Goal: Transaction & Acquisition: Purchase product/service

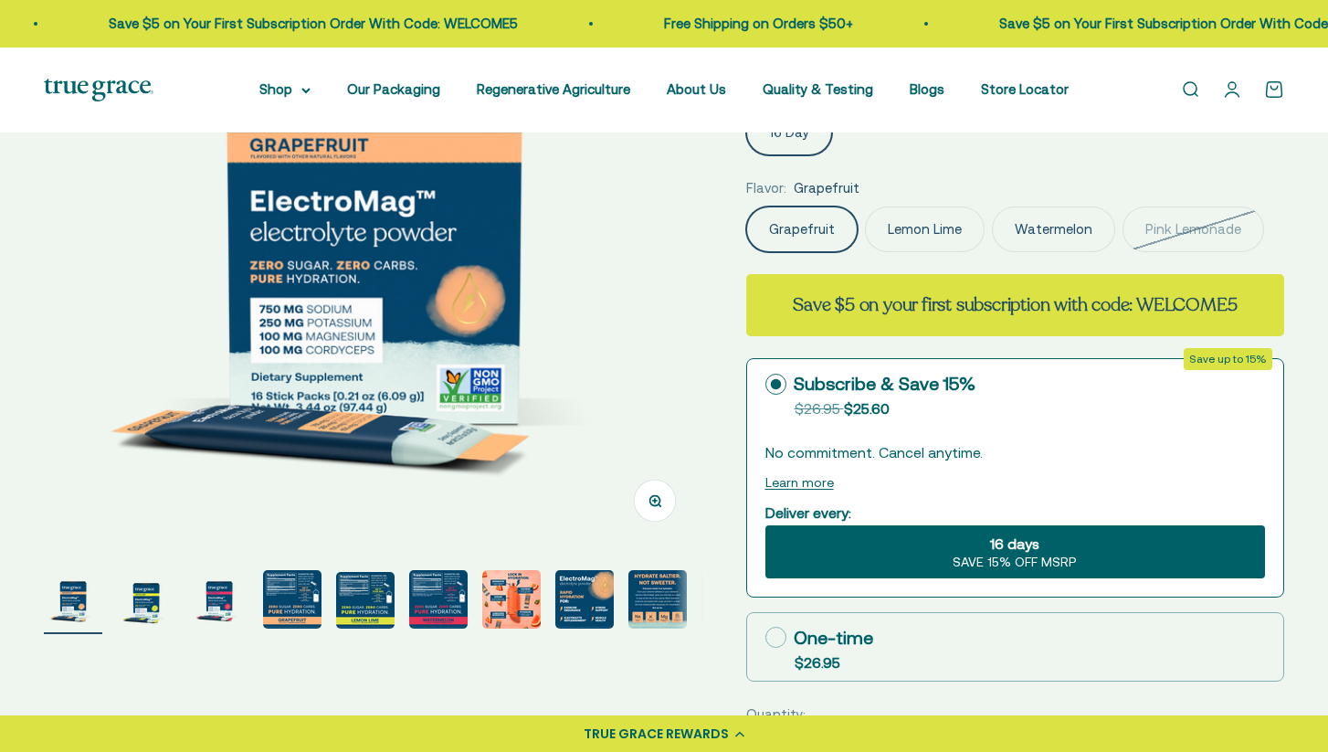
scroll to position [289, 0]
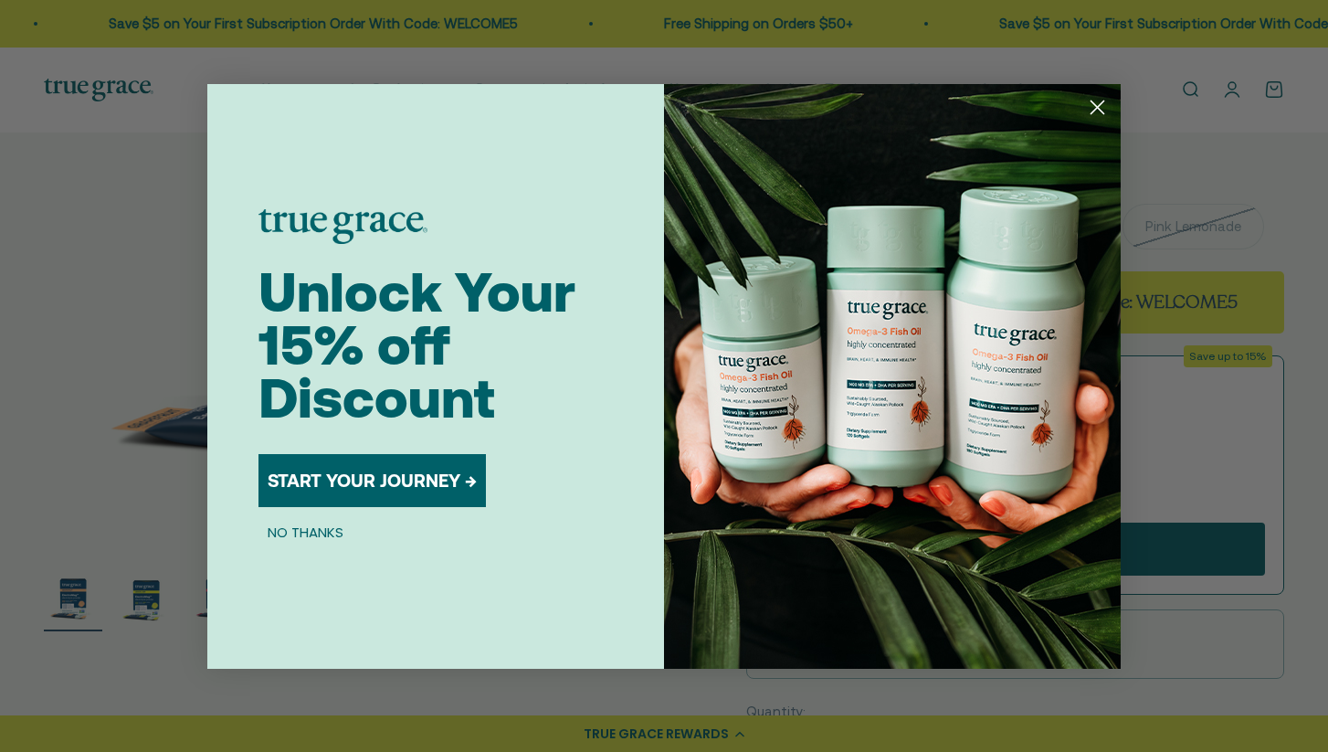
click at [1097, 108] on icon "Close dialog" at bounding box center [1098, 106] width 13 height 13
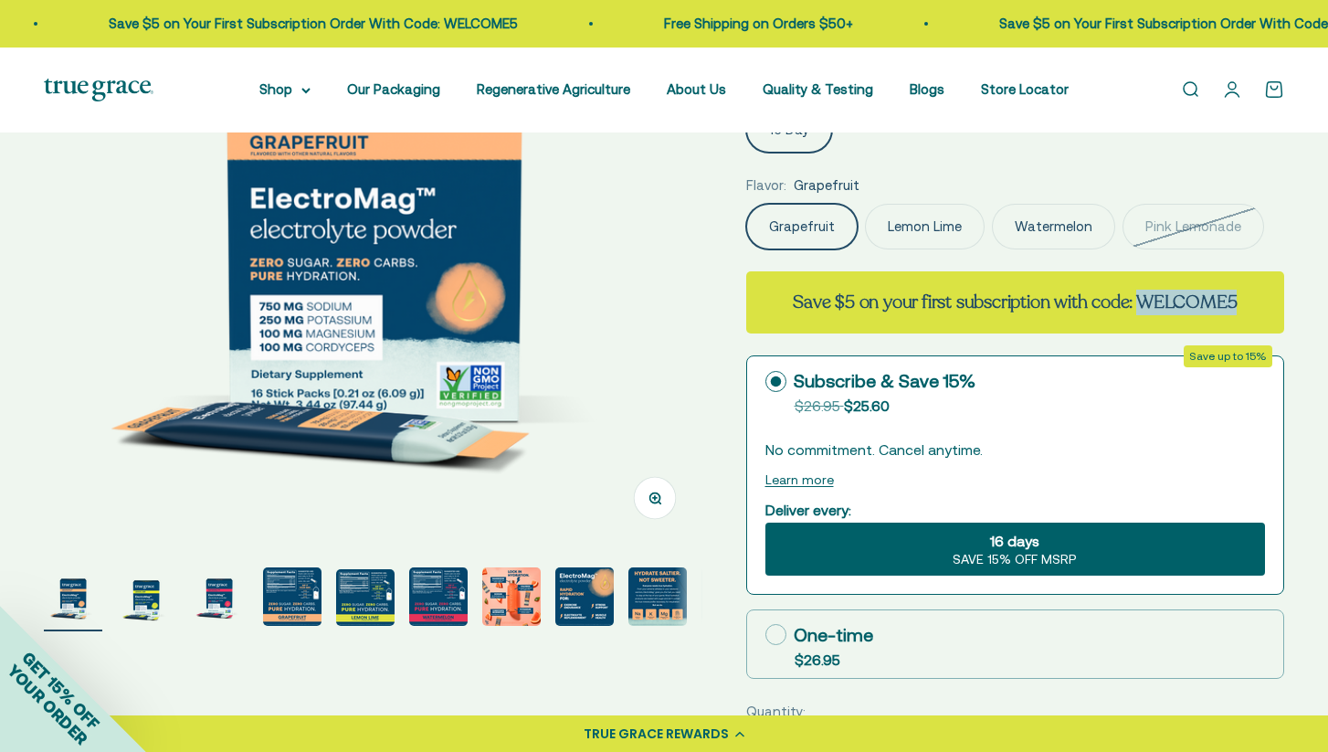
drag, startPoint x: 1153, startPoint y: 298, endPoint x: 1306, endPoint y: 299, distance: 153.5
click at [1306, 299] on div "Zoom Go to item 1 Go to item 2 Go to item 3 Go to item 4 Go to item 5 Go to ite…" at bounding box center [664, 595] width 1328 height 1502
copy strong "WELCOME5"
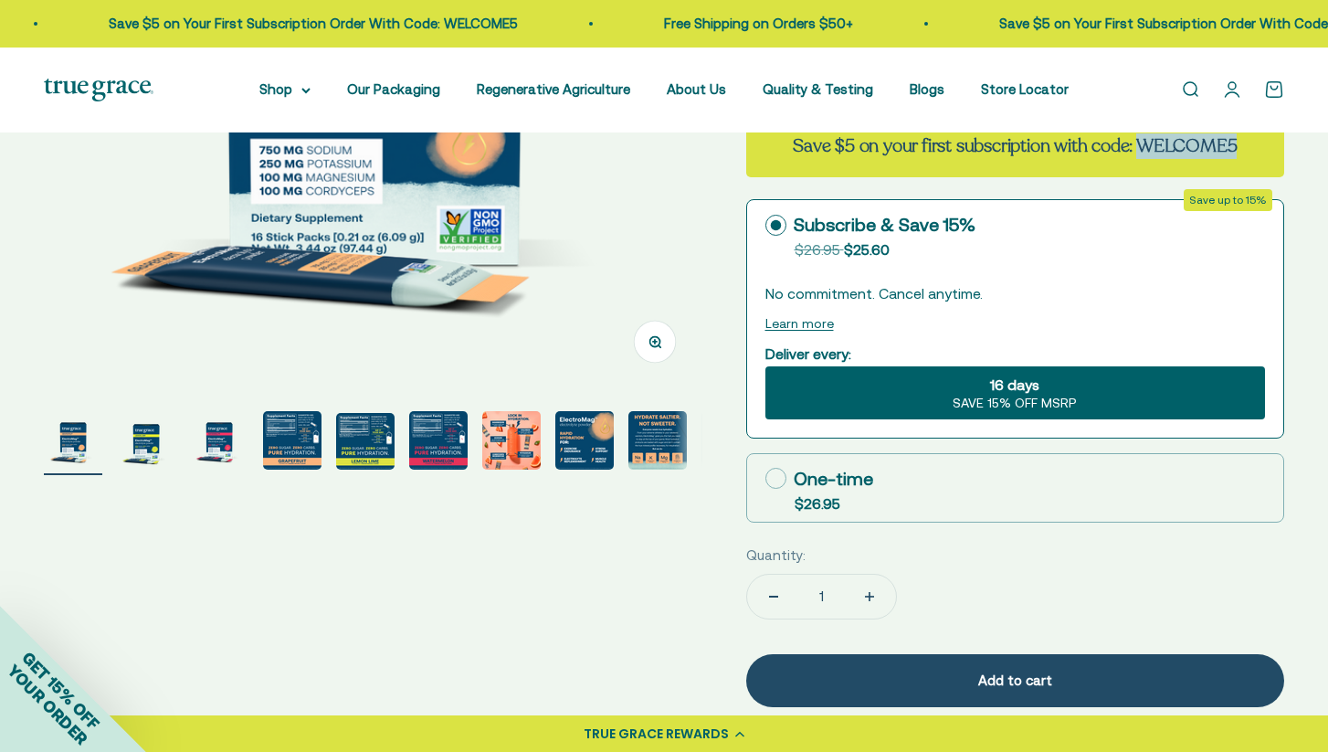
scroll to position [472, 0]
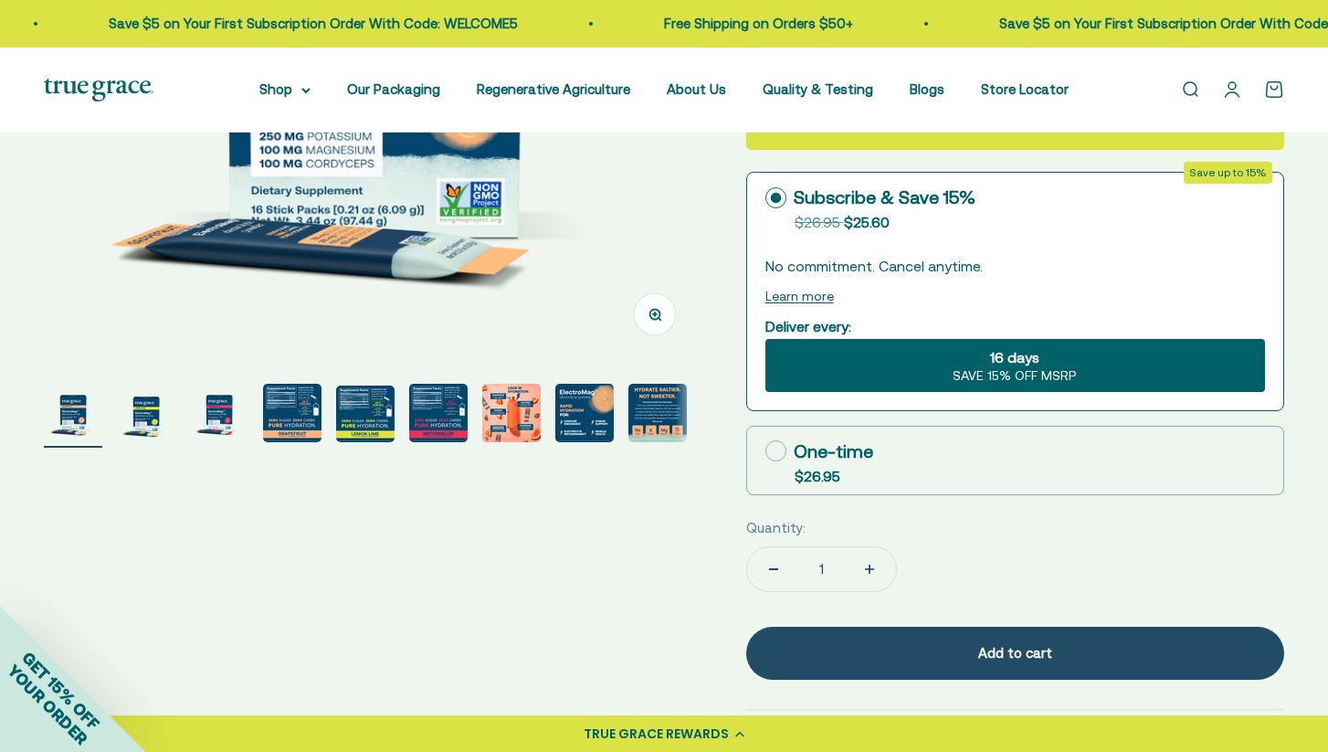
click at [659, 407] on img "Go to item 9" at bounding box center [657, 413] width 58 height 58
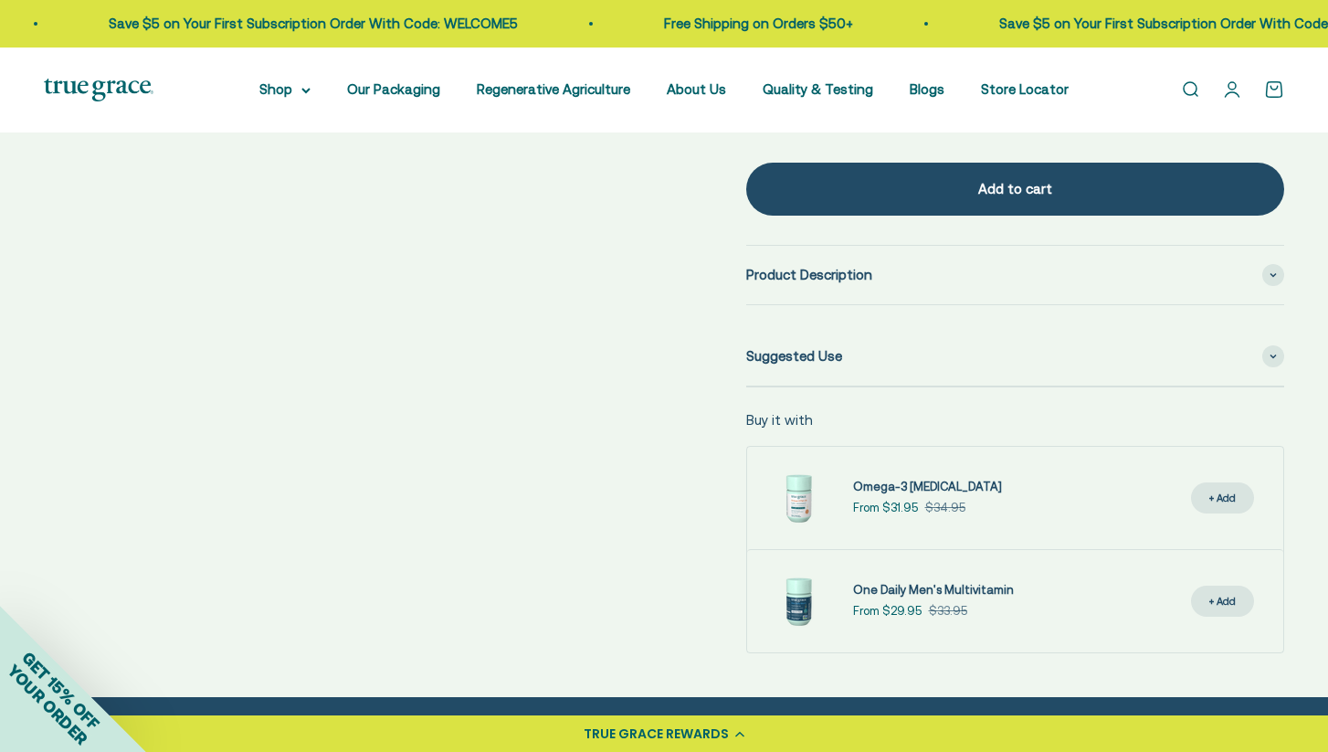
scroll to position [937, 0]
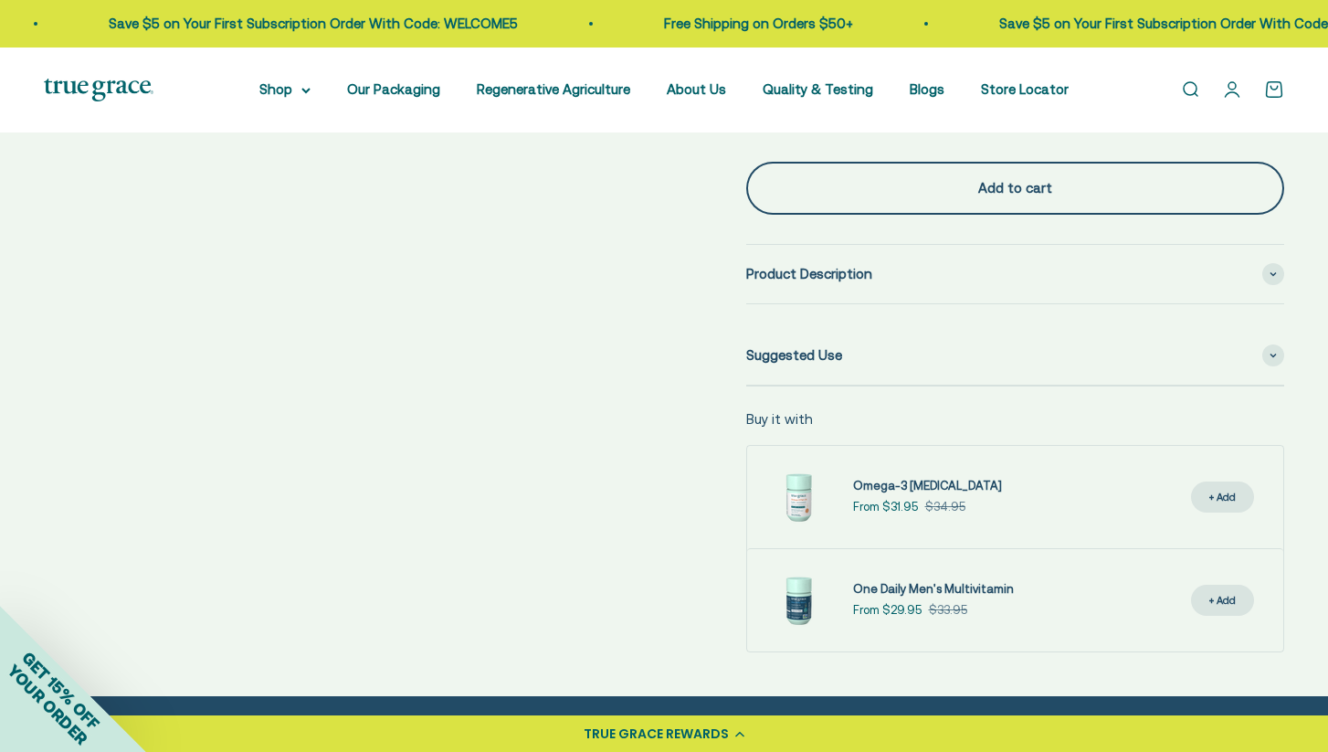
click at [1058, 179] on div "Add to cart" at bounding box center [1016, 188] width 466 height 22
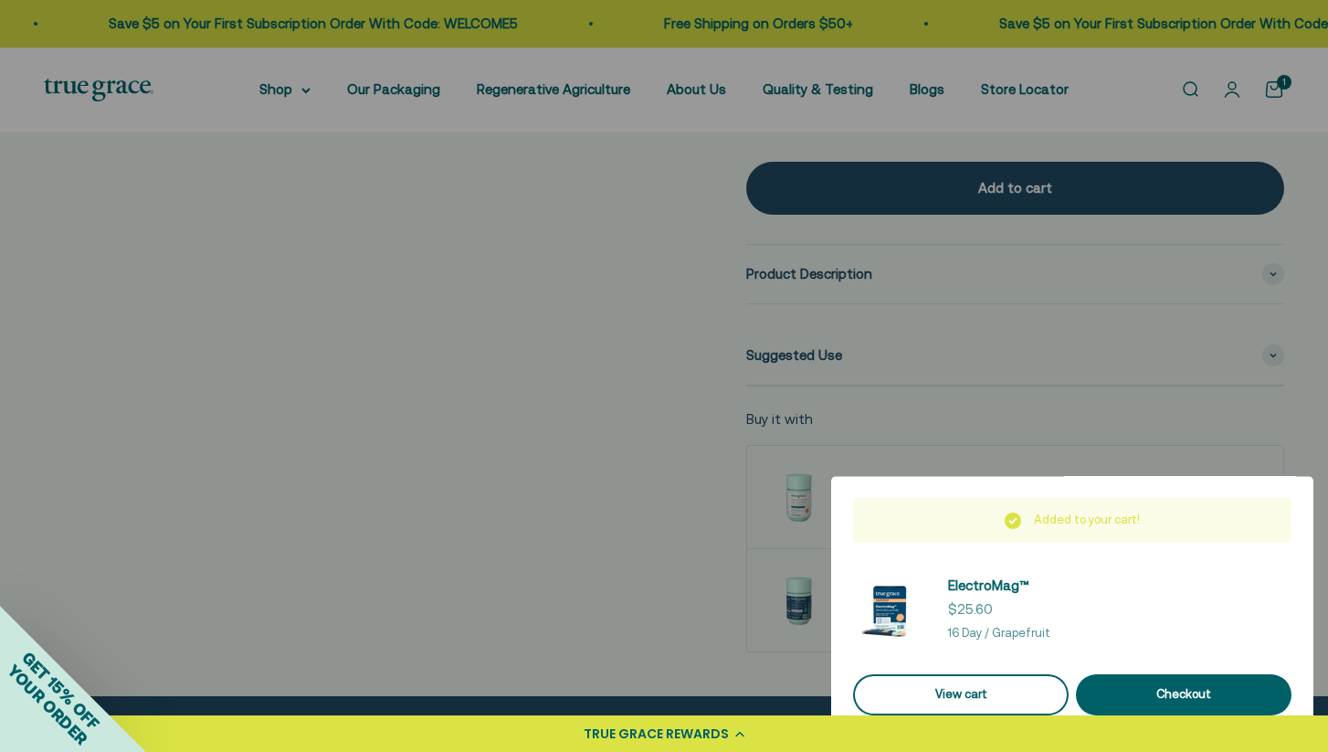
click at [1027, 695] on link "View cart" at bounding box center [961, 694] width 216 height 41
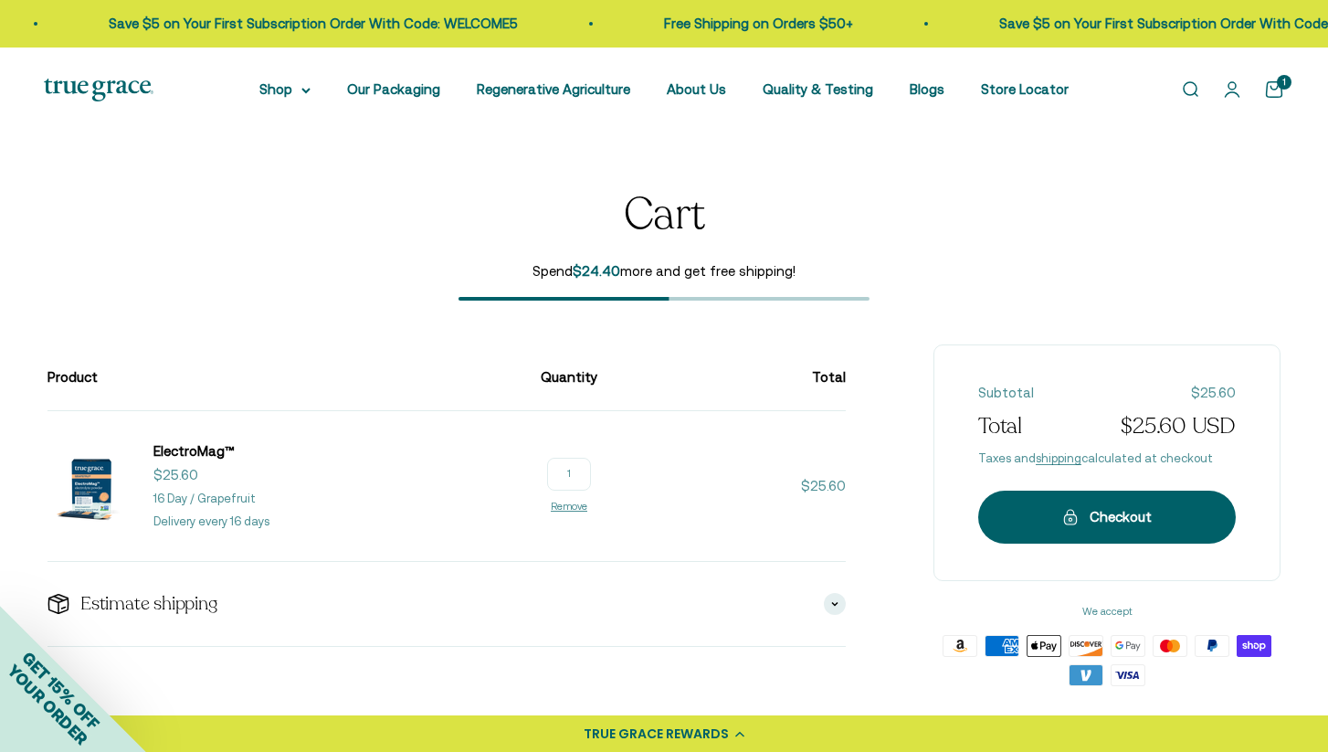
drag, startPoint x: 627, startPoint y: 469, endPoint x: 582, endPoint y: 469, distance: 44.8
click at [582, 469] on line-item-quantity "1 Remove" at bounding box center [569, 486] width 57 height 57
click at [208, 433] on td "ElectroMag™ Sale price $25.60 16 Day / Grapefruit Delivery every 16 days 1 Remo…" at bounding box center [286, 486] width 479 height 150
click at [208, 443] on span "ElectroMag™" at bounding box center [193, 451] width 81 height 16
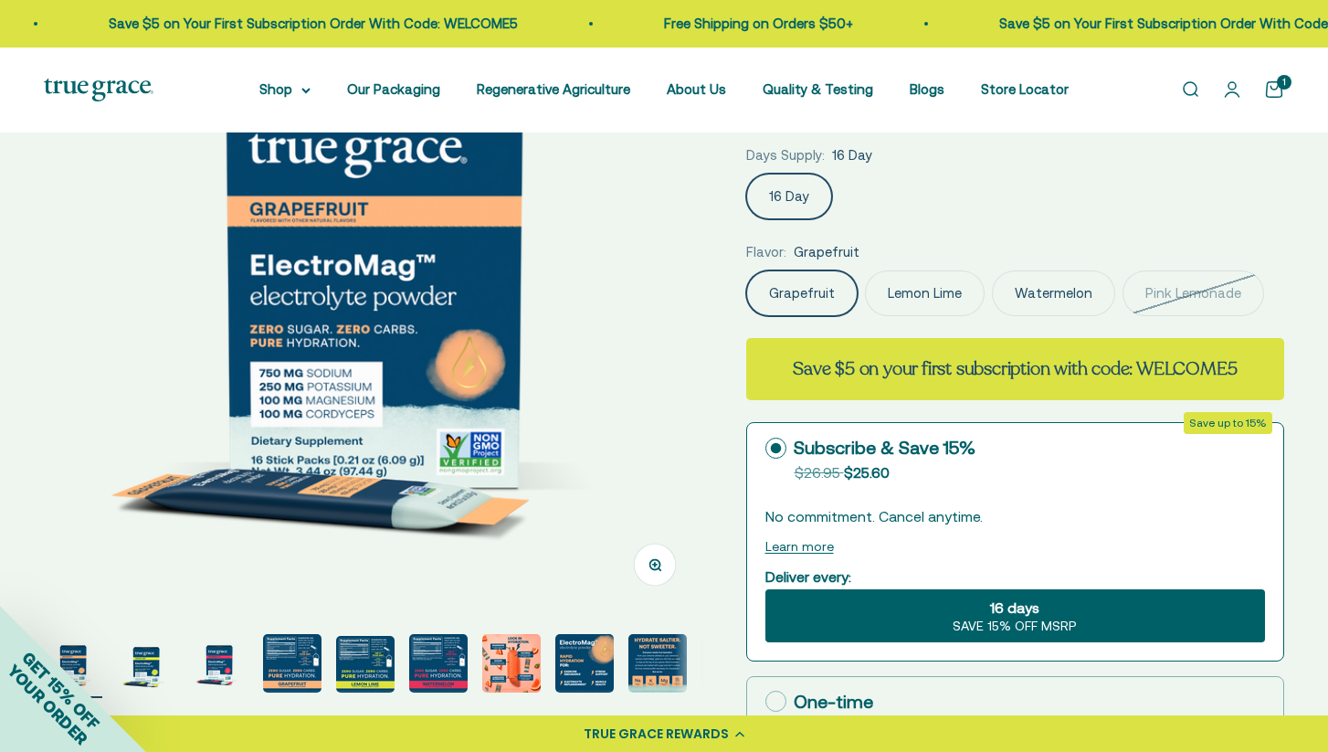
click at [949, 287] on label "Lemon Lime" at bounding box center [925, 293] width 120 height 46
click at [746, 270] on input "Lemon Lime" at bounding box center [745, 269] width 1 height 1
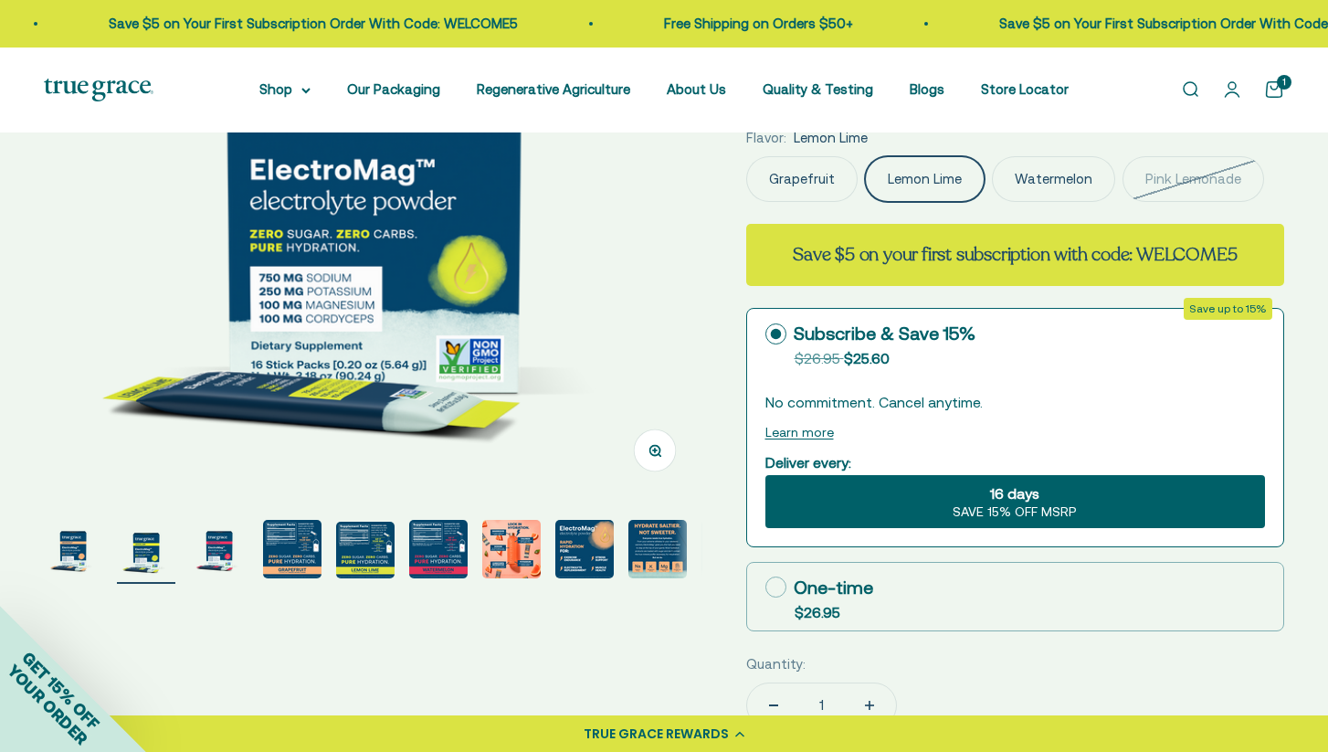
scroll to position [396, 0]
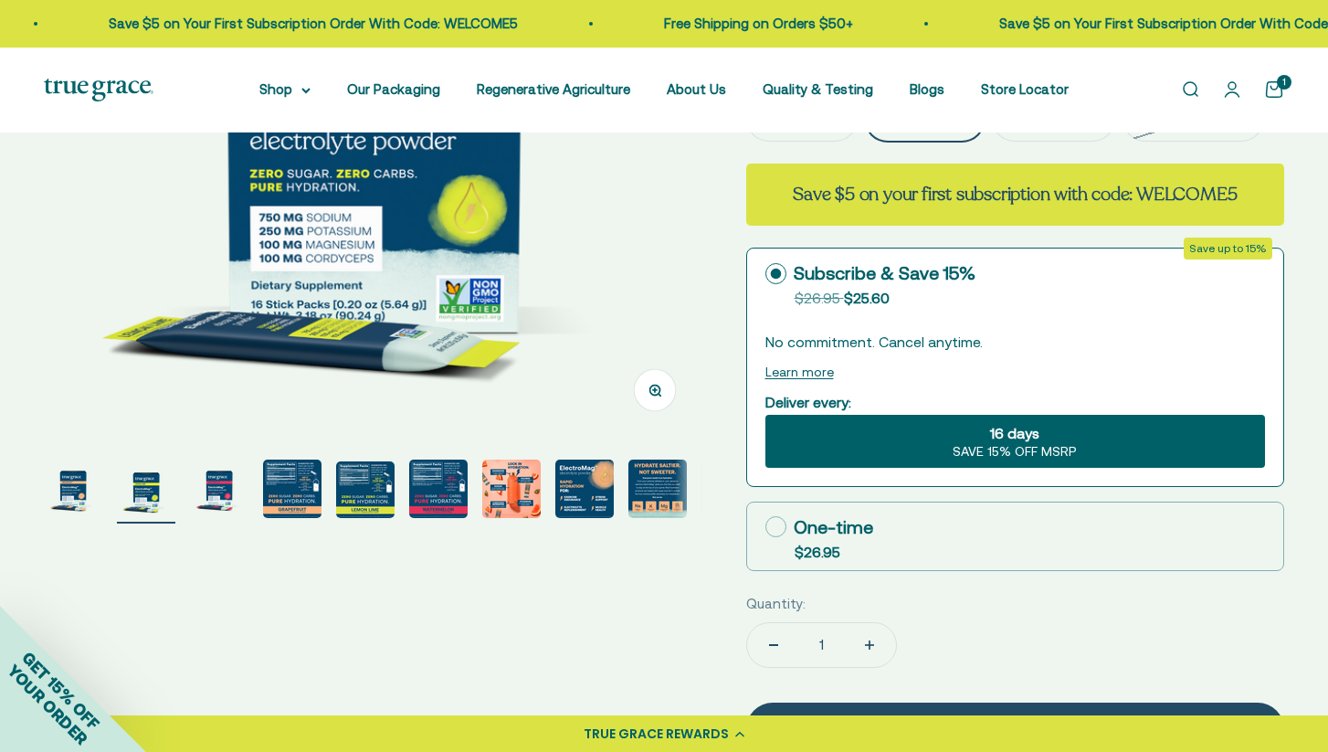
click at [1101, 439] on div "16 days SAVE 15% OFF MSRP" at bounding box center [1015, 441] width 501 height 53
click at [765, 415] on input "16 days SAVE 15% OFF MSRP" at bounding box center [765, 414] width 1 height 1
click at [1049, 432] on div "16 days SAVE 15% OFF MSRP" at bounding box center [1015, 441] width 501 height 53
click at [765, 415] on input "16 days SAVE 15% OFF MSRP" at bounding box center [765, 414] width 1 height 1
click at [966, 424] on div "16 days SAVE 15% OFF MSRP" at bounding box center [1015, 441] width 501 height 53
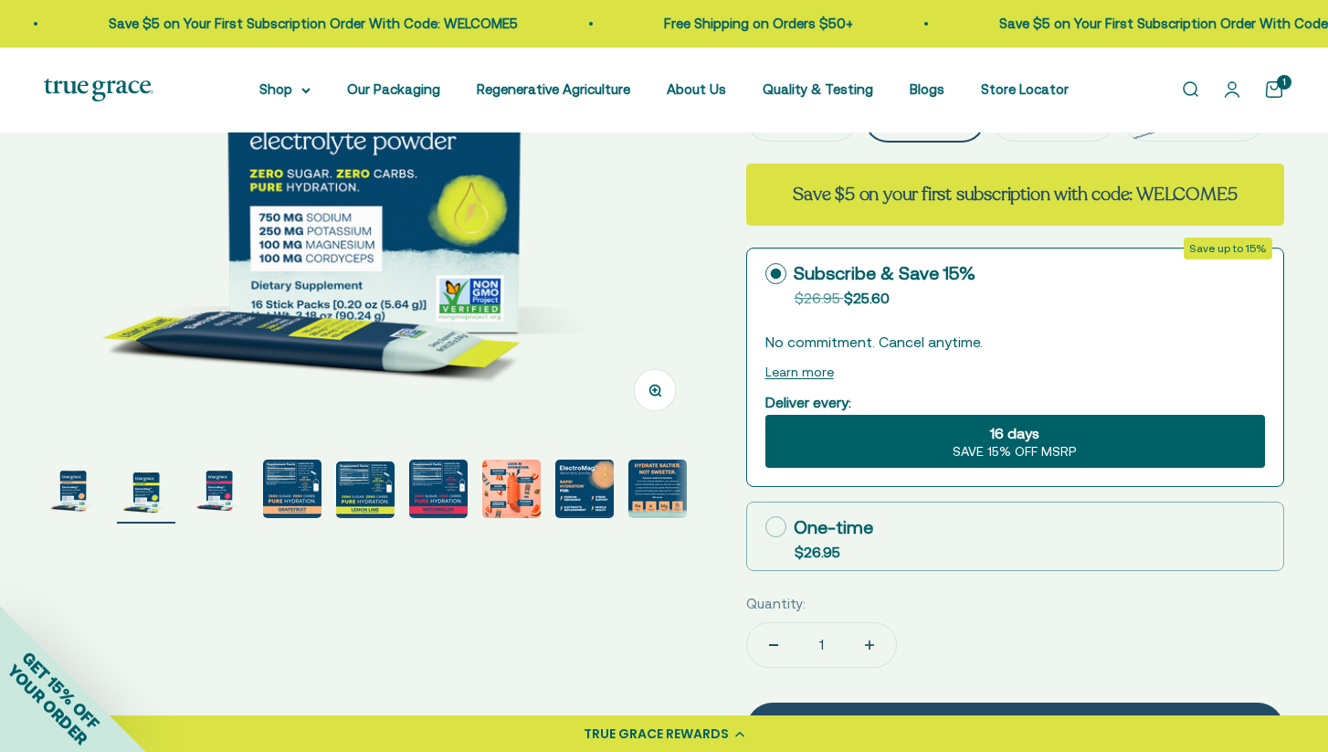
click at [765, 415] on input "16 days SAVE 15% OFF MSRP" at bounding box center [765, 414] width 1 height 1
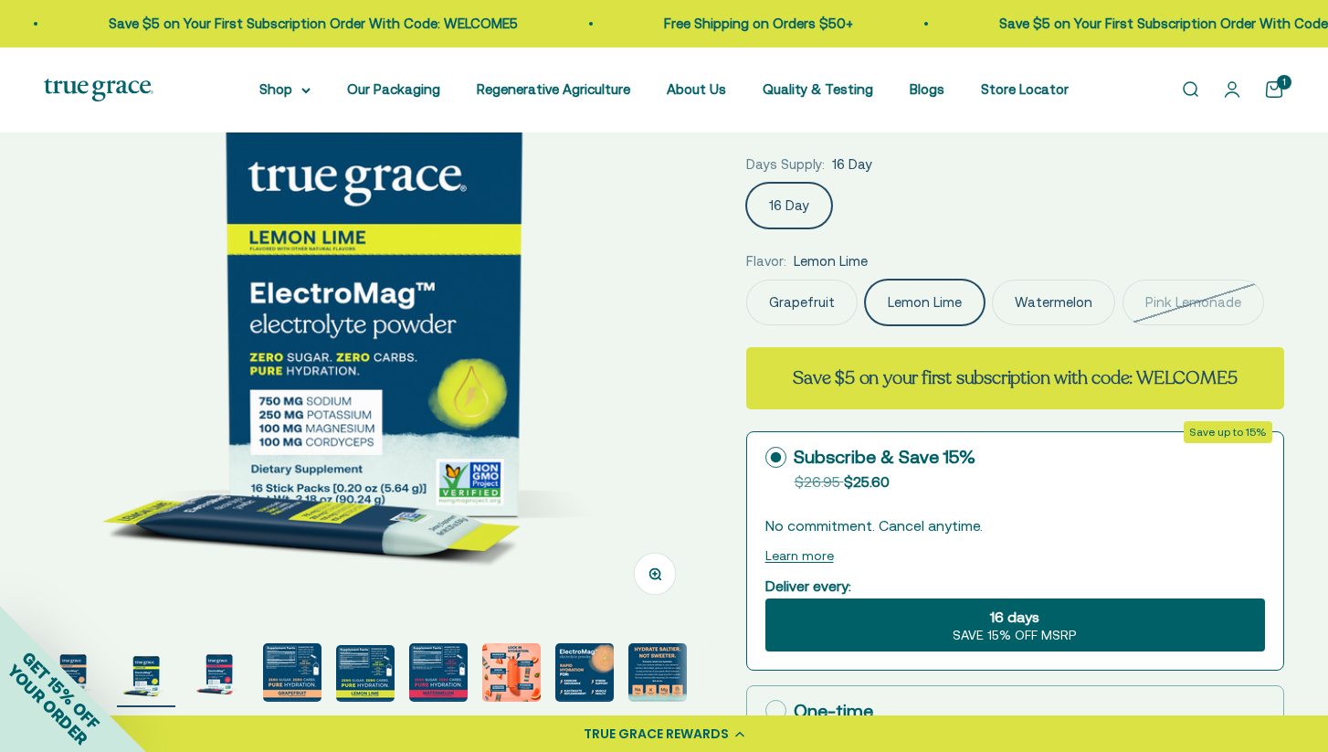
scroll to position [228, 0]
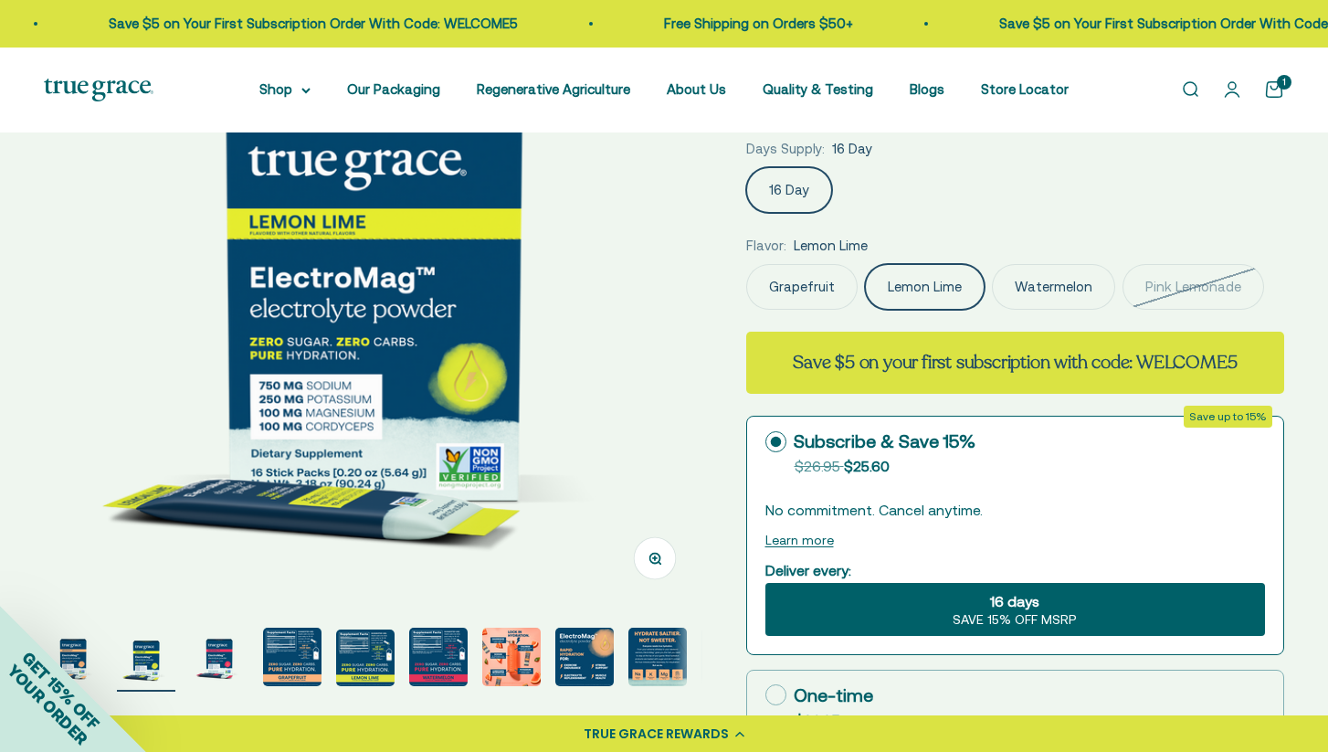
click at [992, 608] on span "16 days" at bounding box center [1014, 601] width 49 height 22
click at [765, 583] on input "16 days SAVE 15% OFF MSRP" at bounding box center [765, 582] width 1 height 1
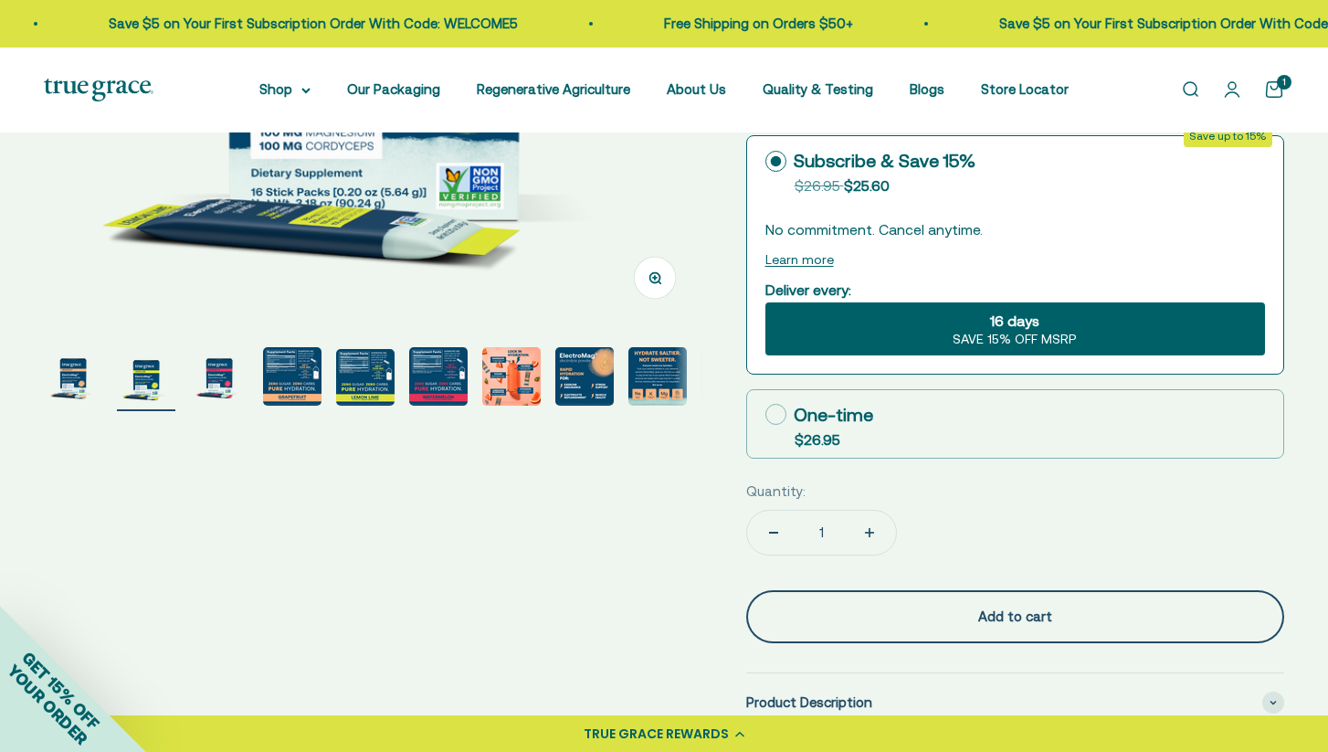
scroll to position [510, 0]
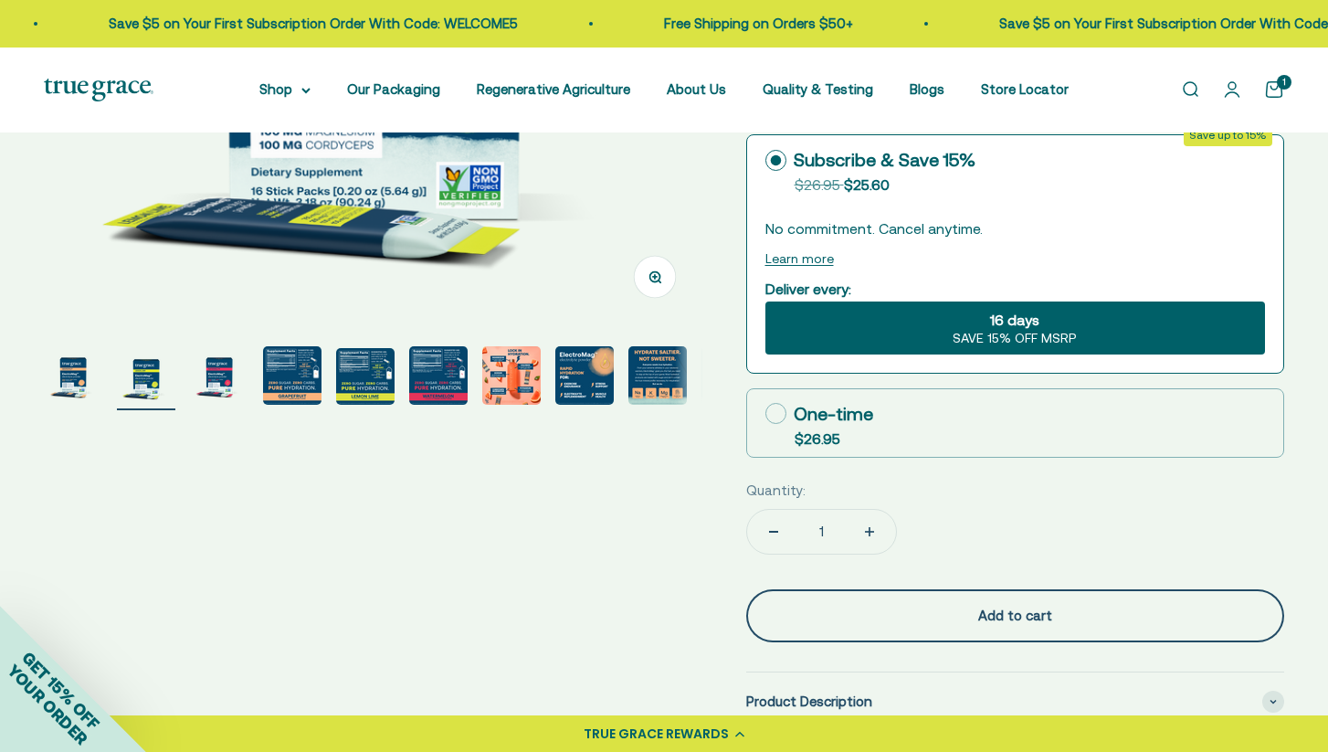
click at [1022, 607] on div "Add to cart" at bounding box center [1016, 616] width 466 height 22
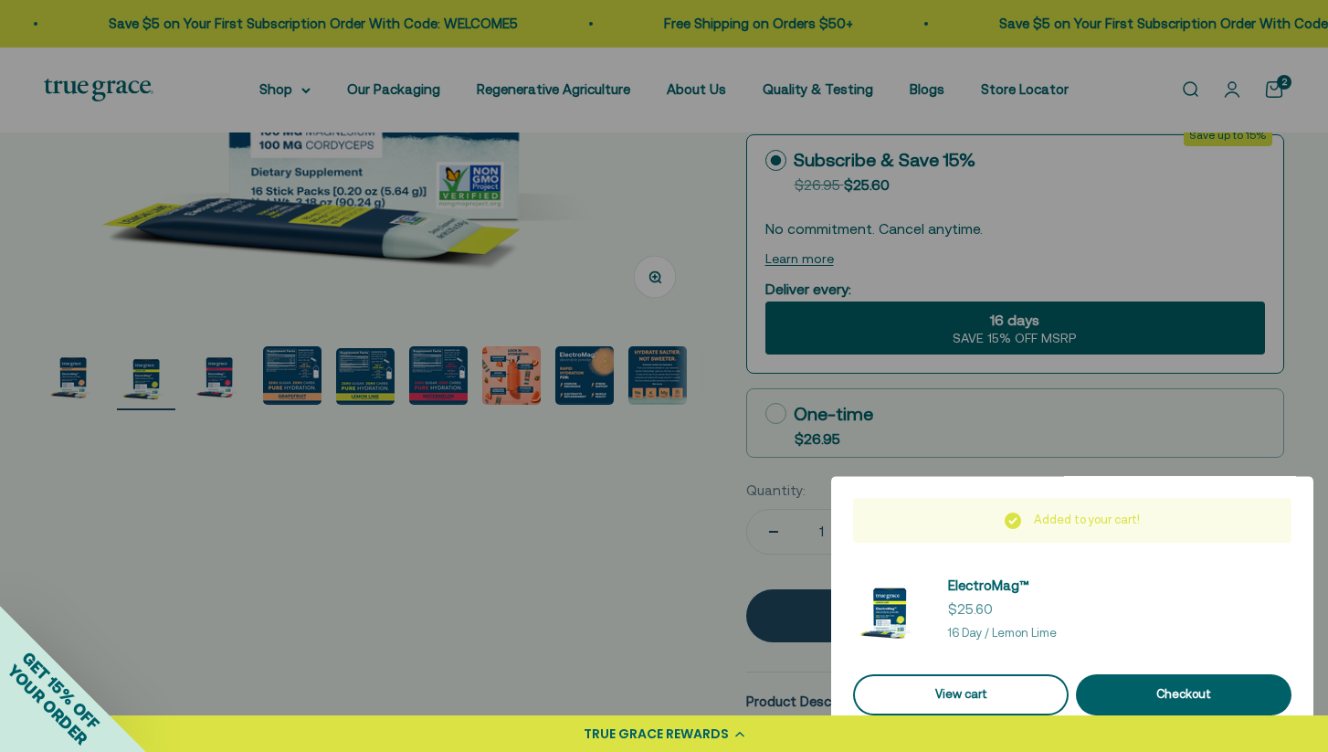
click at [1037, 697] on link "View cart" at bounding box center [961, 694] width 216 height 41
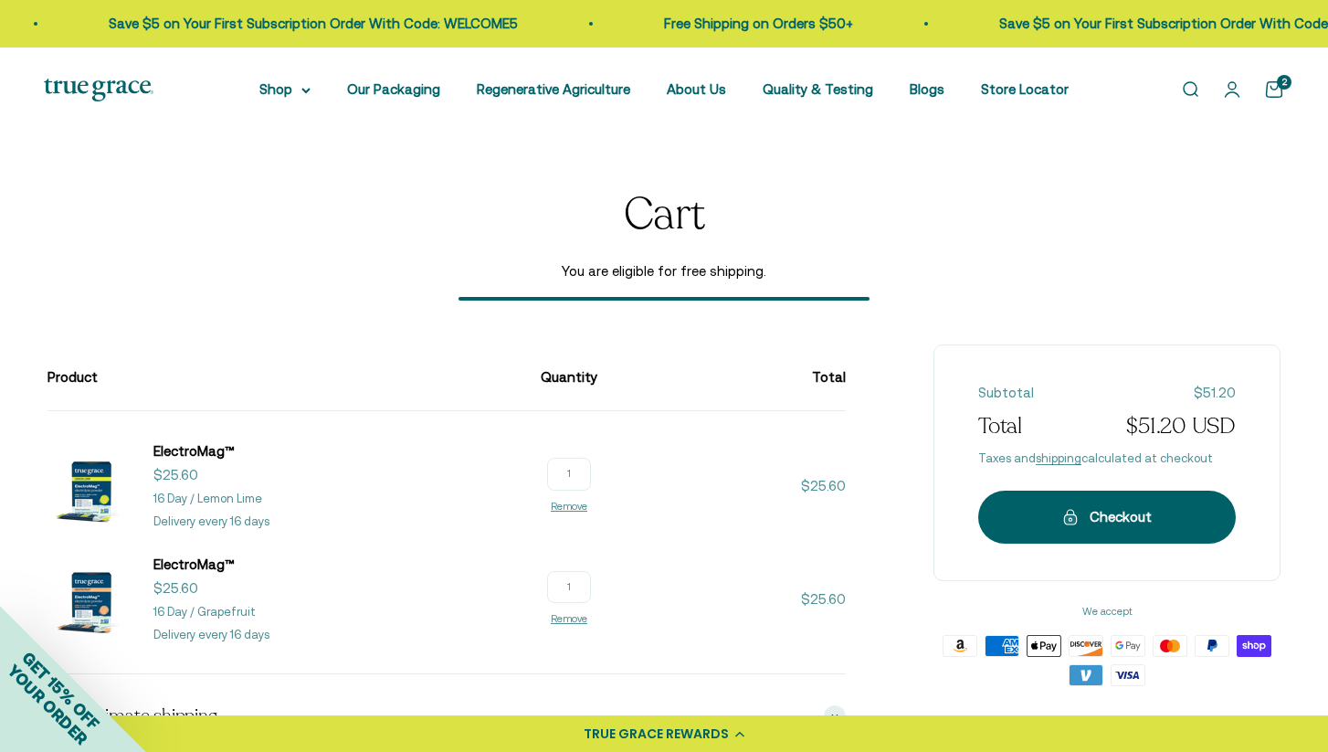
click at [216, 633] on p "Delivery every 16 days" at bounding box center [211, 635] width 116 height 19
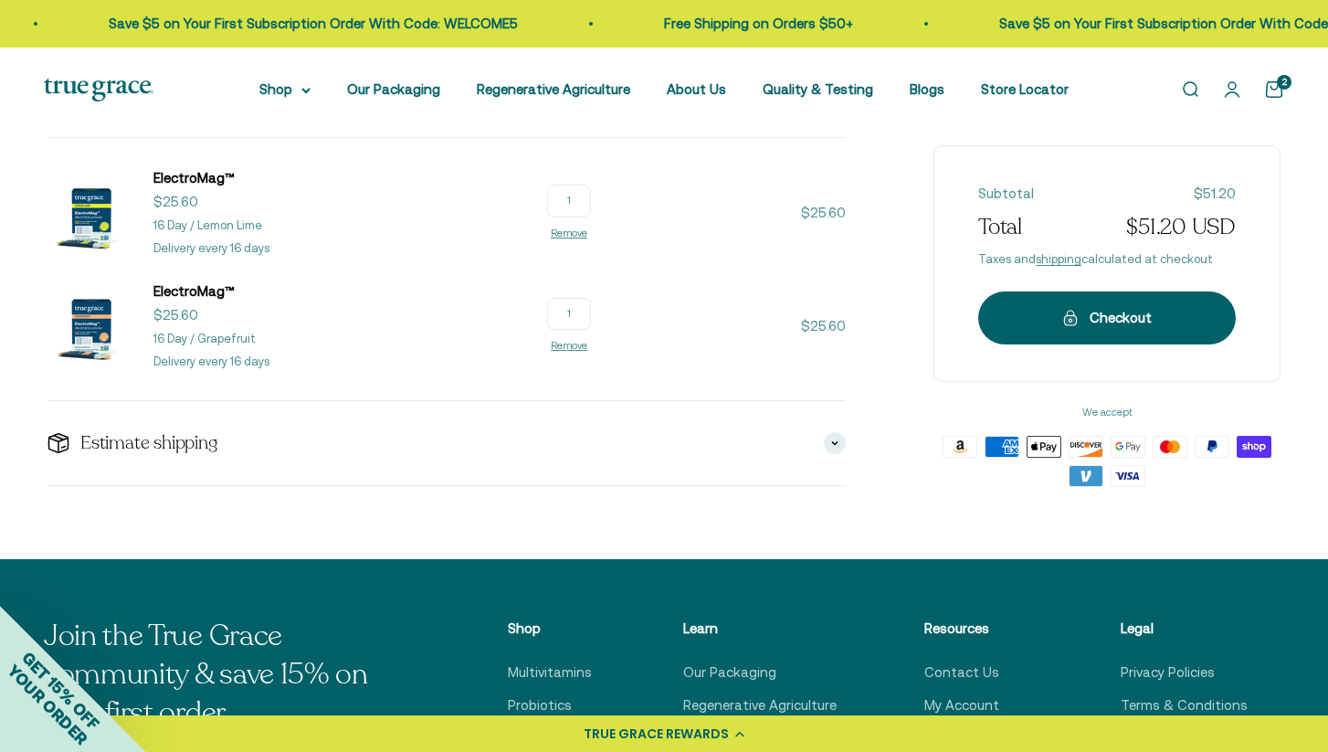
scroll to position [352, 0]
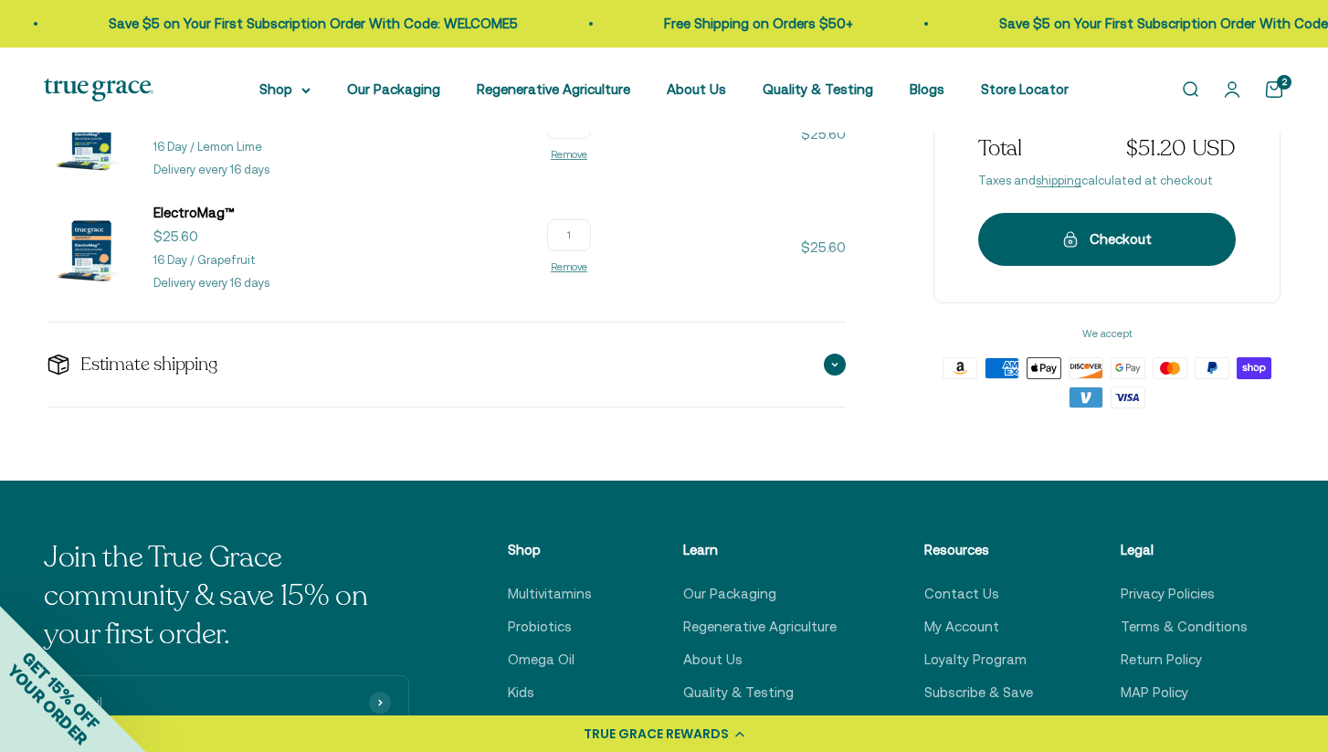
click at [482, 365] on div "Estimate shipping" at bounding box center [446, 364] width 798 height 84
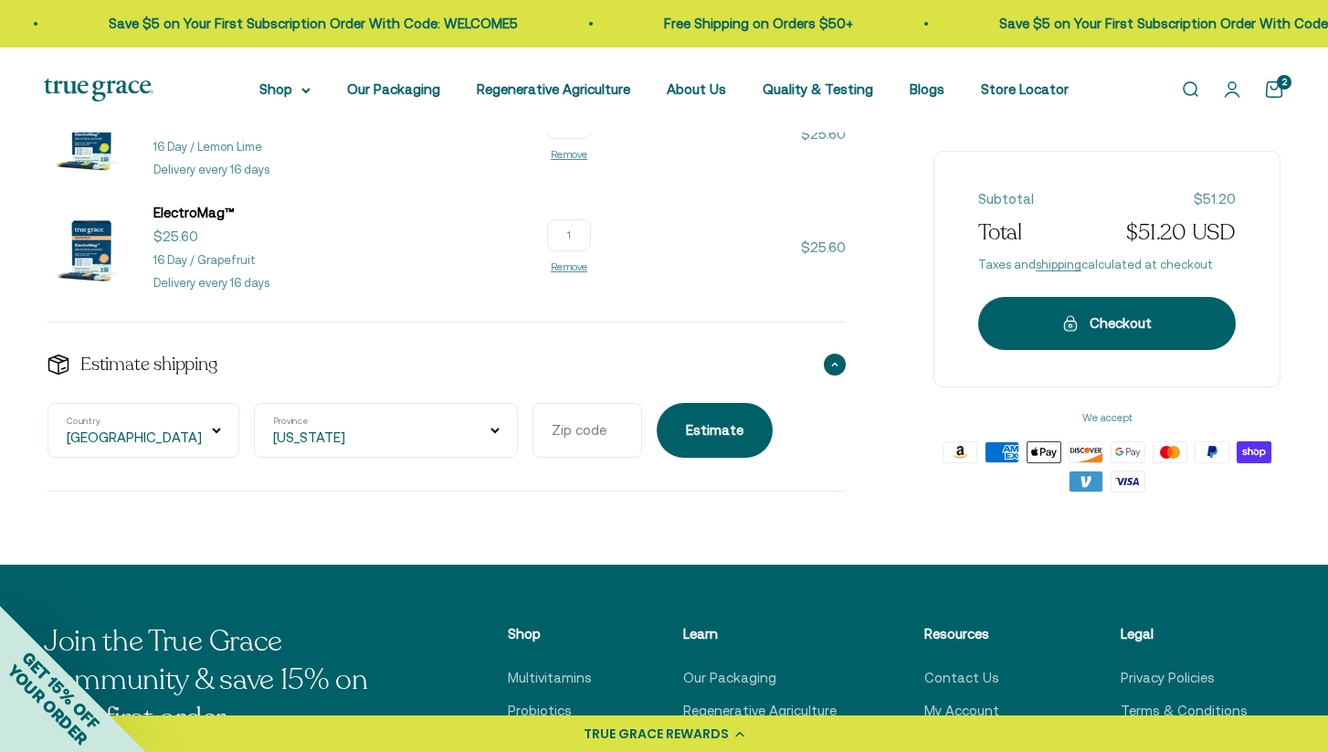
select select "California"
type input "91604"
click at [657, 415] on button "Estimate" at bounding box center [715, 430] width 116 height 55
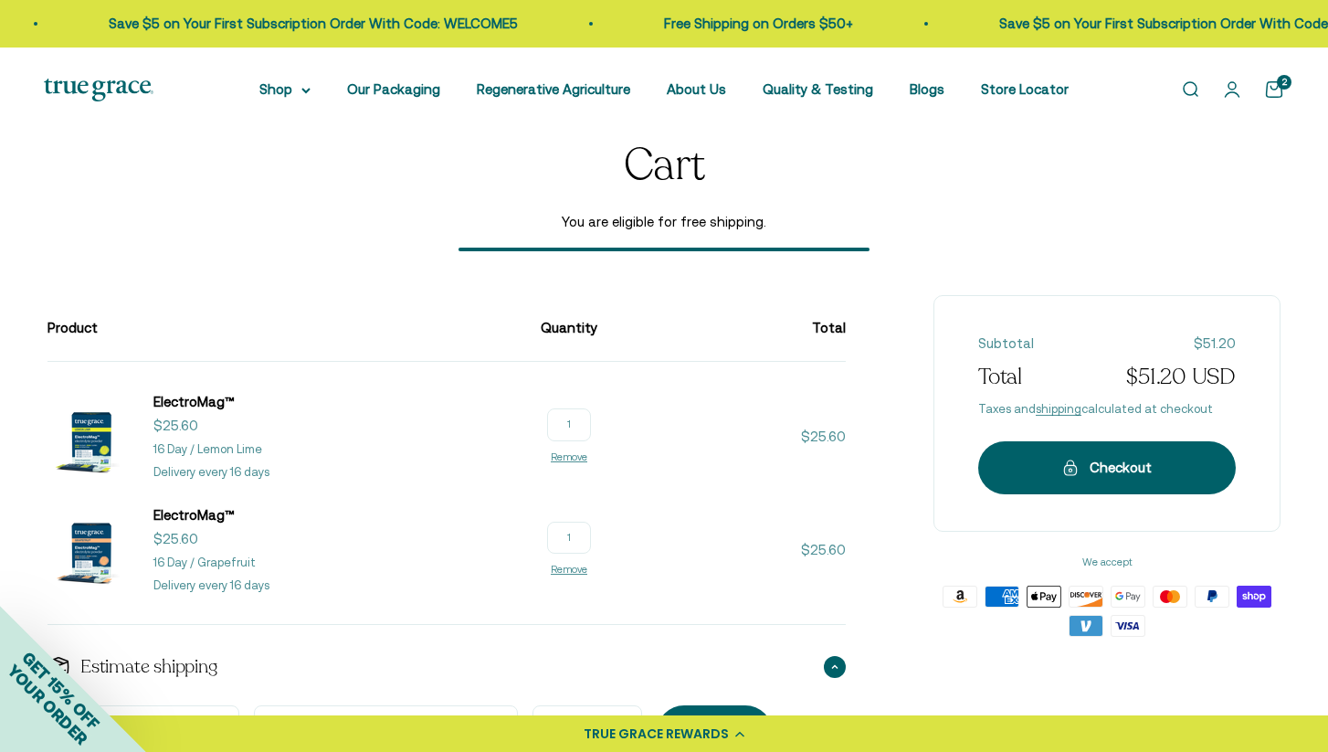
scroll to position [46, 0]
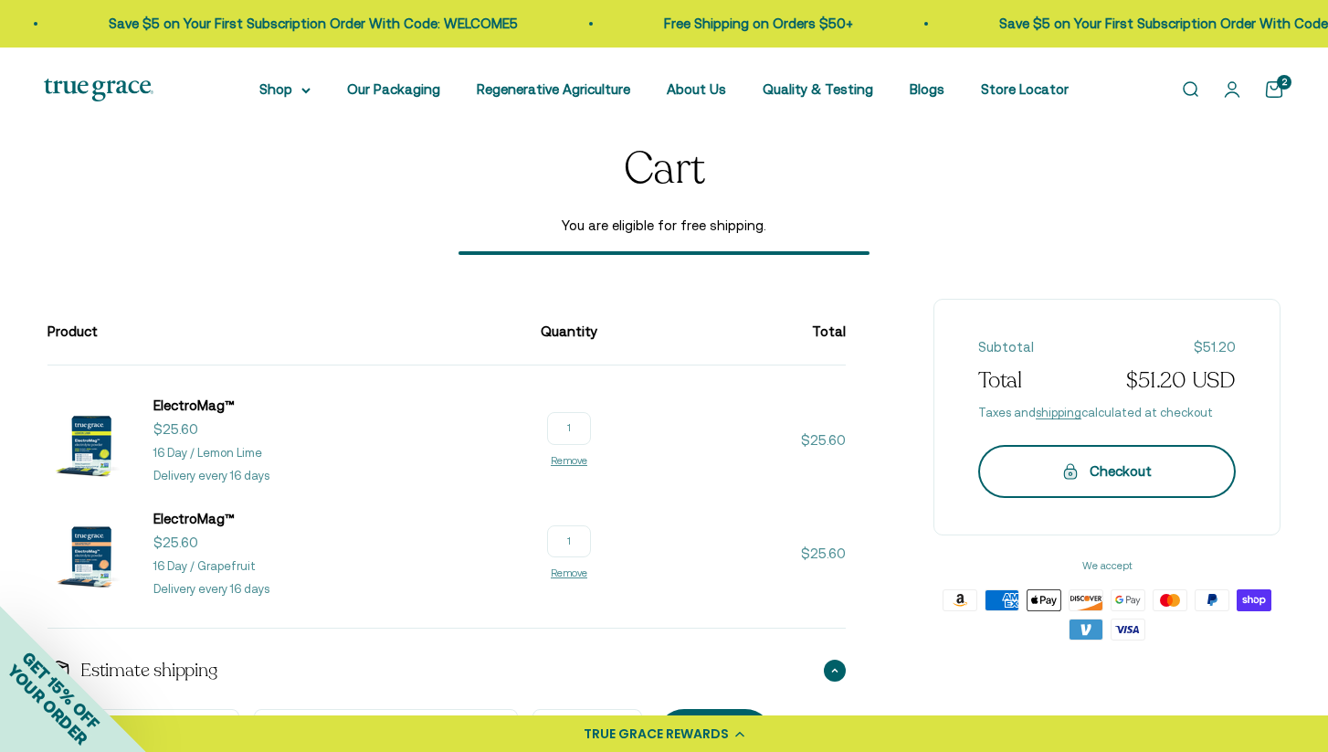
click at [1076, 489] on button "Checkout" at bounding box center [1107, 471] width 258 height 53
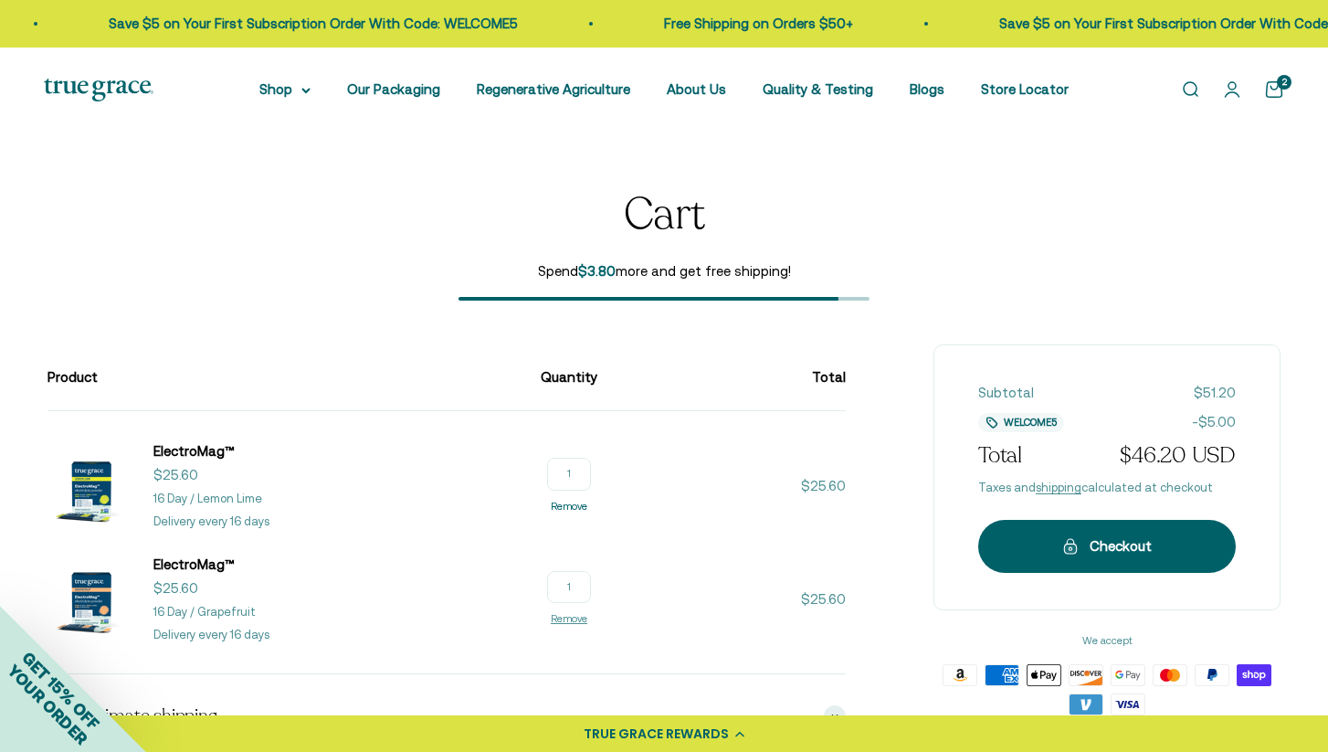
click at [587, 505] on link "Remove" at bounding box center [569, 506] width 37 height 11
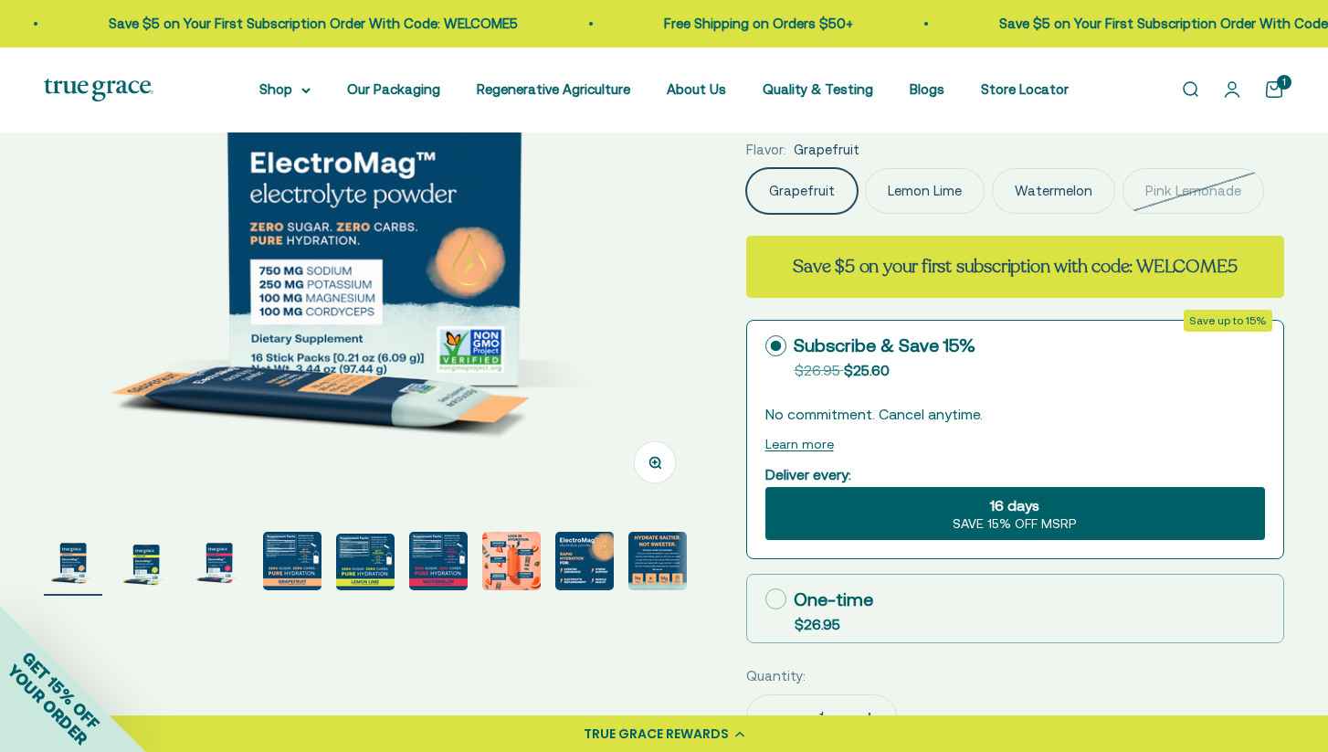
scroll to position [326, 0]
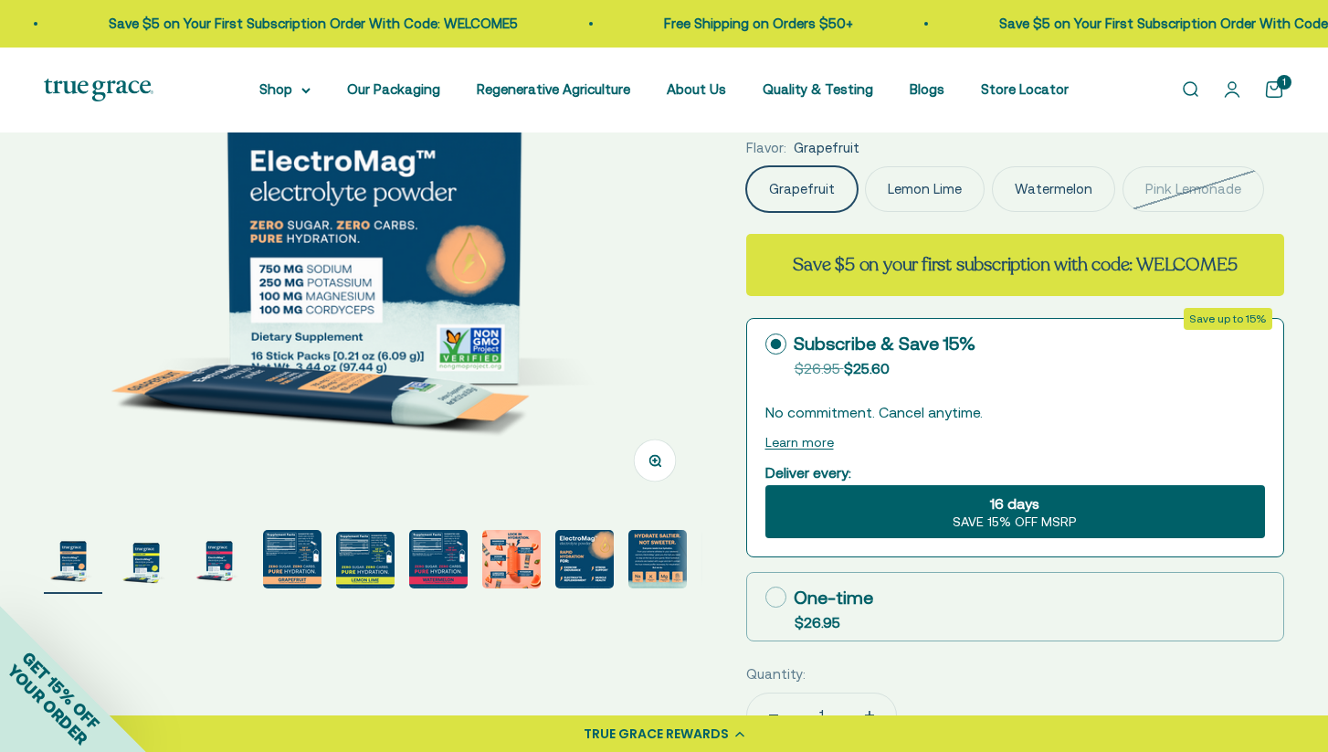
click at [936, 605] on label "One-time $26.95" at bounding box center [1015, 607] width 537 height 68
click at [765, 597] on input "One-time $26.95" at bounding box center [765, 596] width 1 height 1
radio input "true"
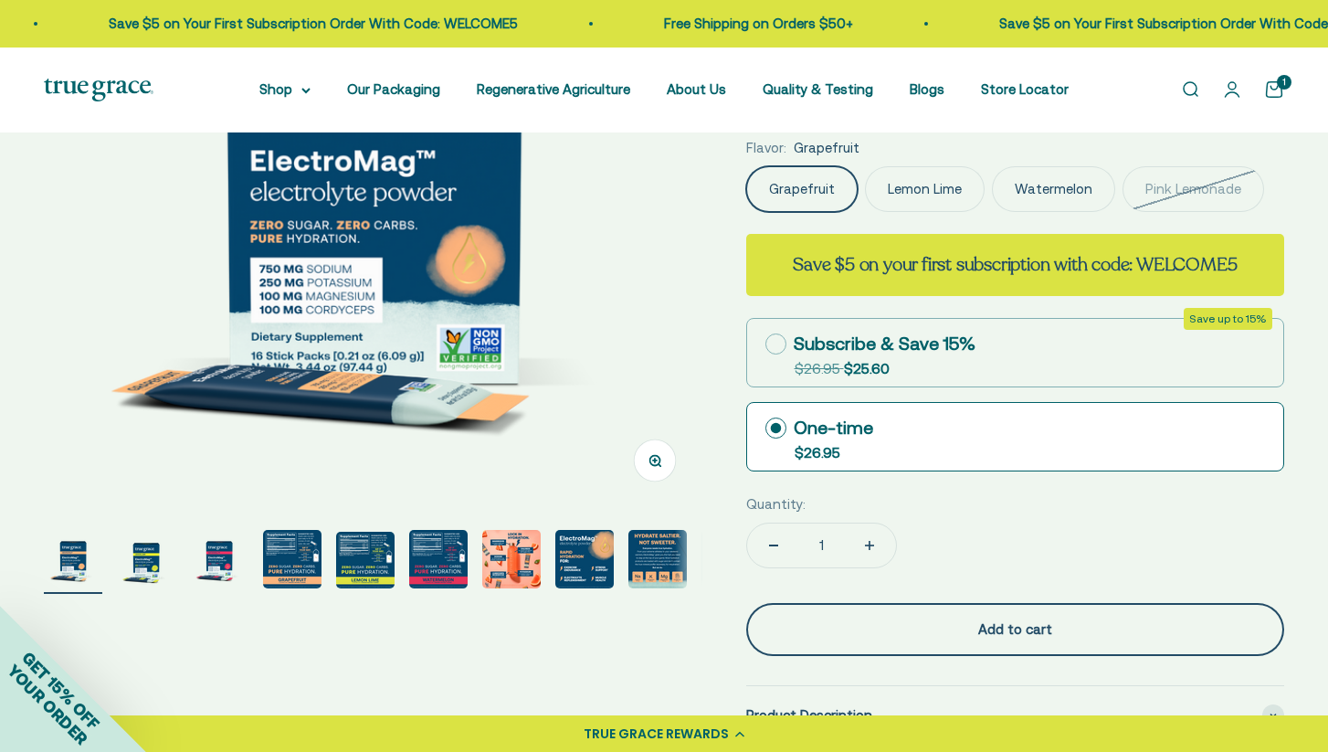
click at [967, 621] on div "Add to cart" at bounding box center [1016, 629] width 466 height 22
